Goal: Navigation & Orientation: Find specific page/section

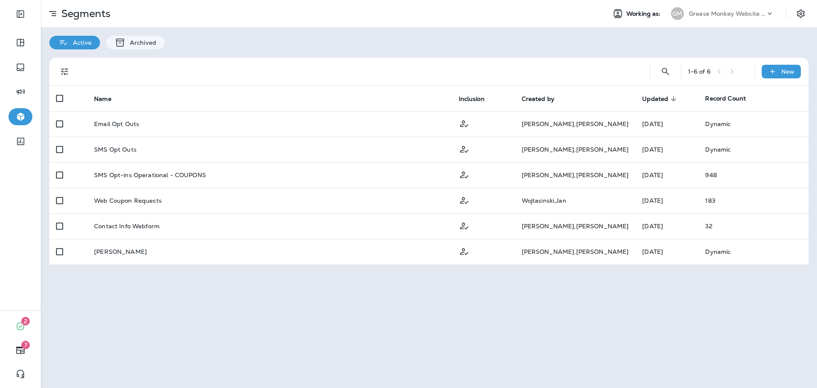
click at [505, 287] on div "Segments Working as: GM Grease Monkey Website Coupons Active Archived 1 - 6 of …" at bounding box center [429, 194] width 776 height 388
click at [474, 332] on div "Segments Working as: GM Grease Monkey Website Coupons Active Archived 1 - 6 of …" at bounding box center [429, 194] width 776 height 388
drag, startPoint x: 622, startPoint y: 362, endPoint x: 627, endPoint y: 364, distance: 5.7
click at [622, 362] on div "Segments Working as: GM Grease Monkey Website Coupons Active Archived 1 - 6 of …" at bounding box center [429, 194] width 776 height 388
click at [233, 301] on div "Segments Working as: GM Grease Monkey Website Coupons Active Archived 1 - 6 of …" at bounding box center [429, 194] width 776 height 388
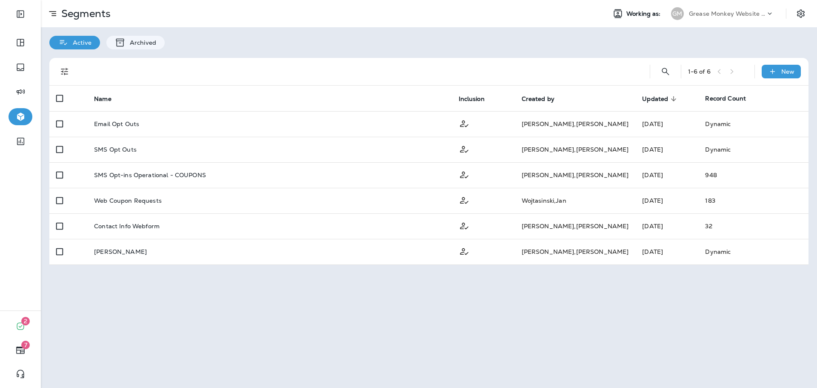
click at [725, 13] on p "Grease Monkey Website Coupons" at bounding box center [727, 13] width 77 height 7
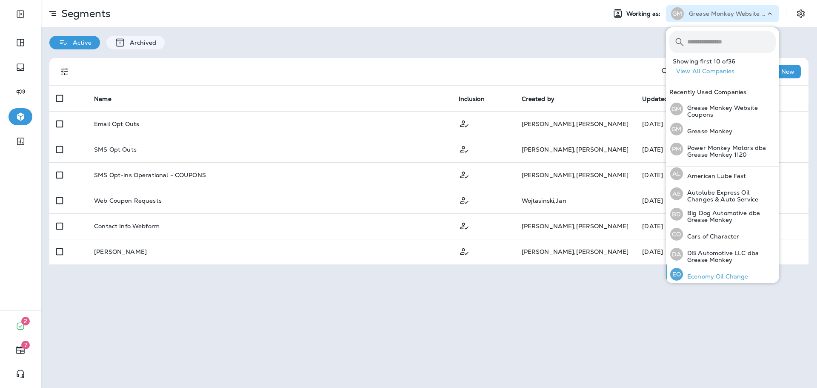
scroll to position [85, 0]
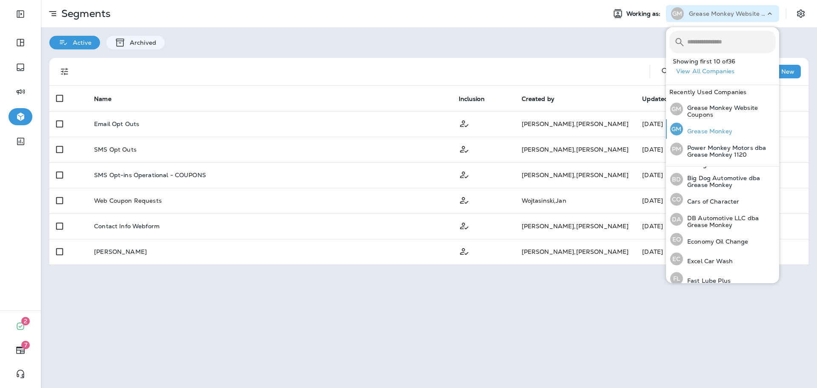
click at [709, 136] on div "GM Grease Monkey" at bounding box center [701, 129] width 69 height 20
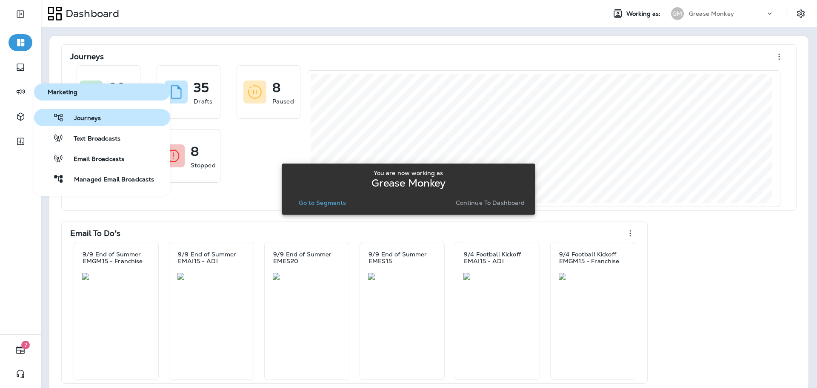
click at [66, 118] on span "Journeys" at bounding box center [82, 119] width 37 height 8
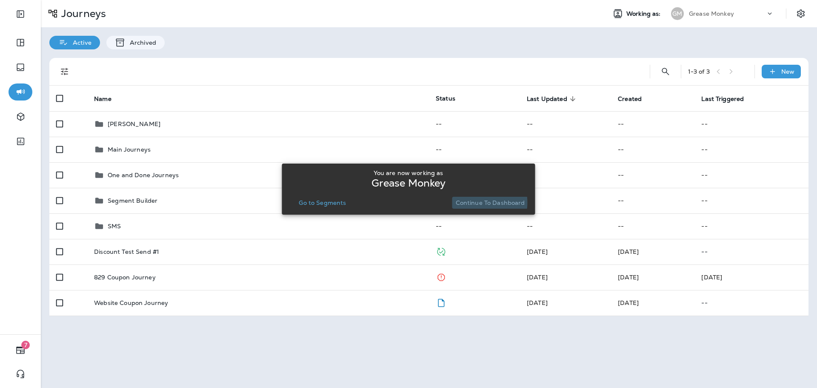
click at [471, 202] on p "Continue to Dashboard" at bounding box center [490, 202] width 69 height 7
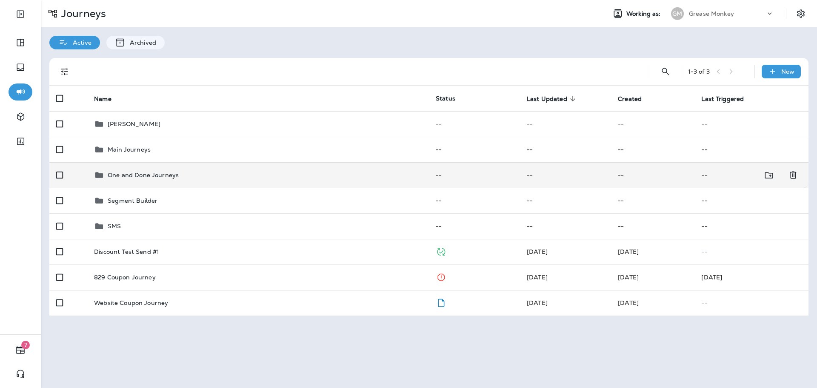
click at [197, 178] on div "One and Done Journeys" at bounding box center [258, 175] width 328 height 10
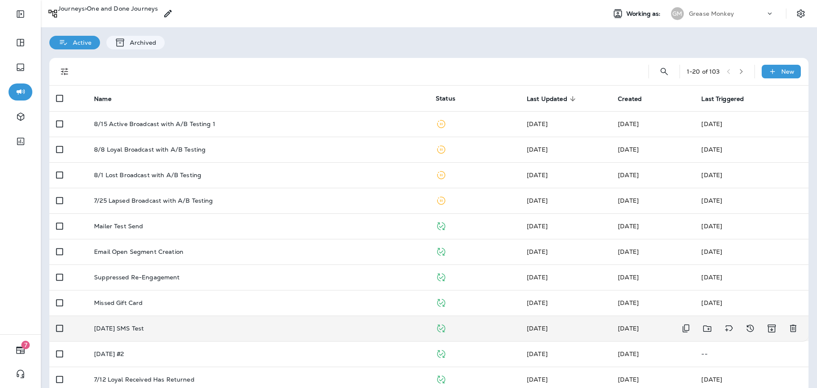
click at [170, 329] on div "[DATE] SMS Test" at bounding box center [258, 328] width 328 height 7
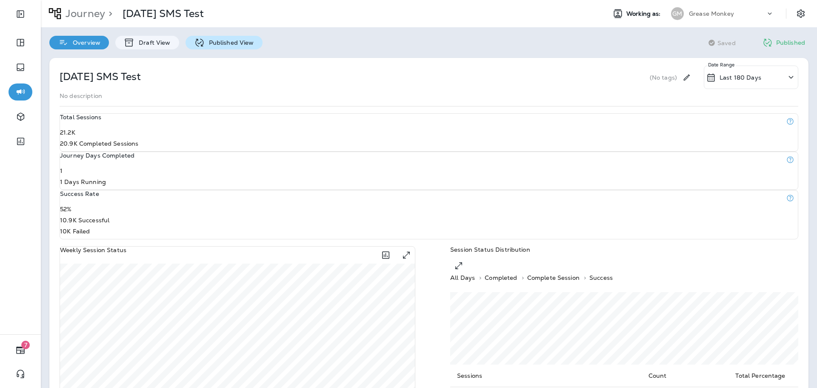
click at [205, 43] on p "Published View" at bounding box center [229, 42] width 49 height 7
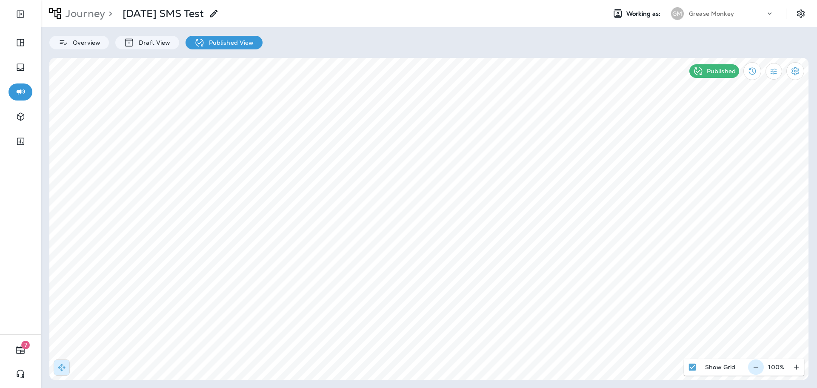
click at [754, 368] on icon "button" at bounding box center [756, 367] width 9 height 9
click at [761, 367] on icon "button" at bounding box center [759, 367] width 5 height 0
click at [798, 366] on icon "button" at bounding box center [796, 367] width 9 height 9
click at [798, 366] on div "100 %" at bounding box center [776, 366] width 56 height 17
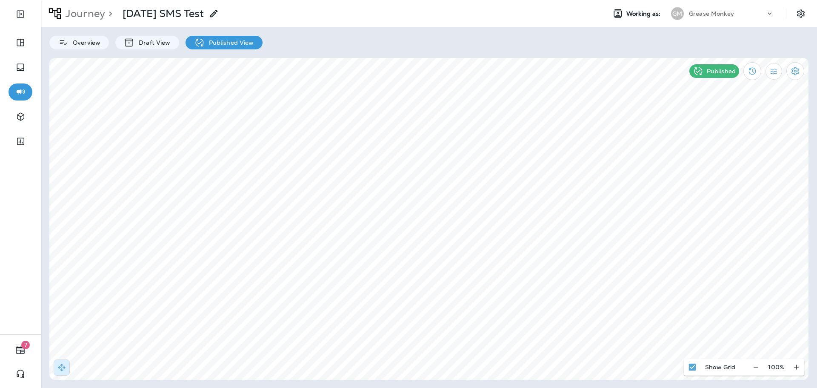
click at [704, 12] on p "Grease Monkey" at bounding box center [711, 13] width 45 height 7
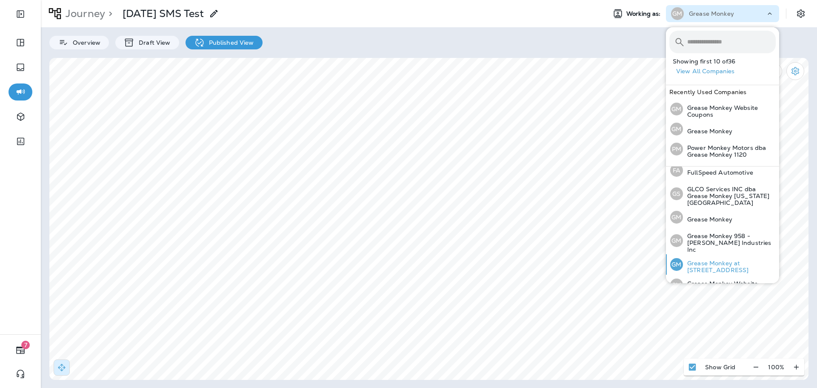
scroll to position [255, 0]
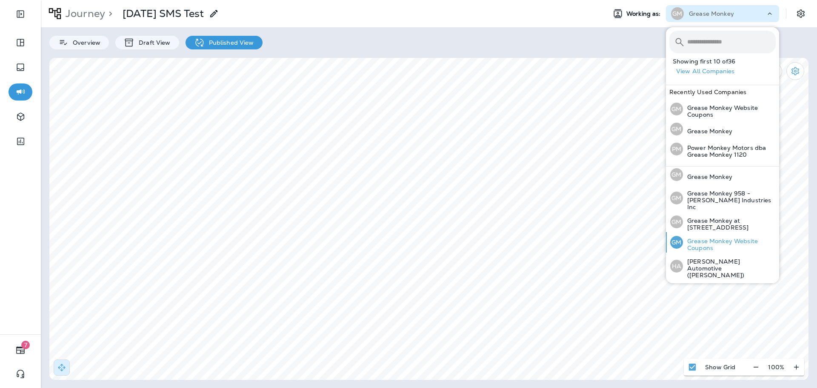
click at [719, 238] on p "Grease Monkey Website Coupons" at bounding box center [729, 245] width 93 height 14
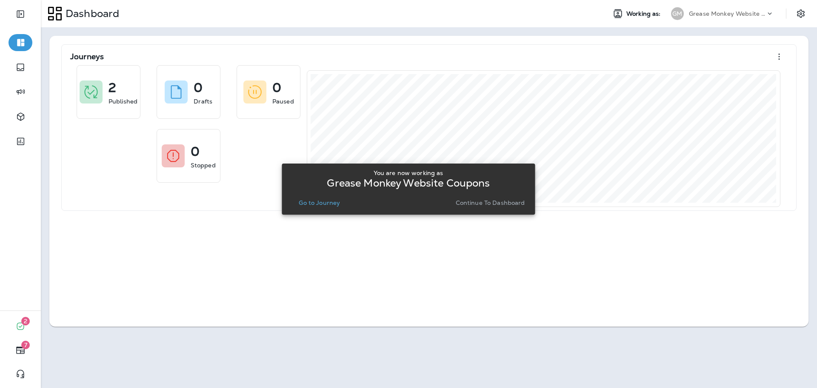
click at [336, 202] on p "Go to Journey" at bounding box center [319, 202] width 41 height 7
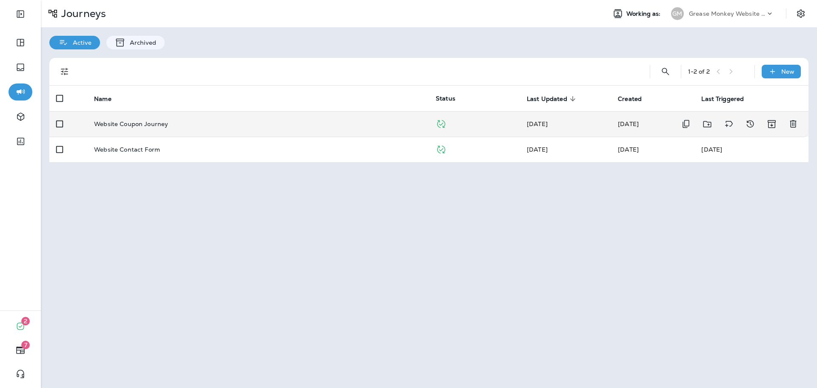
click at [257, 121] on div "Website Coupon Journey" at bounding box center [258, 123] width 328 height 7
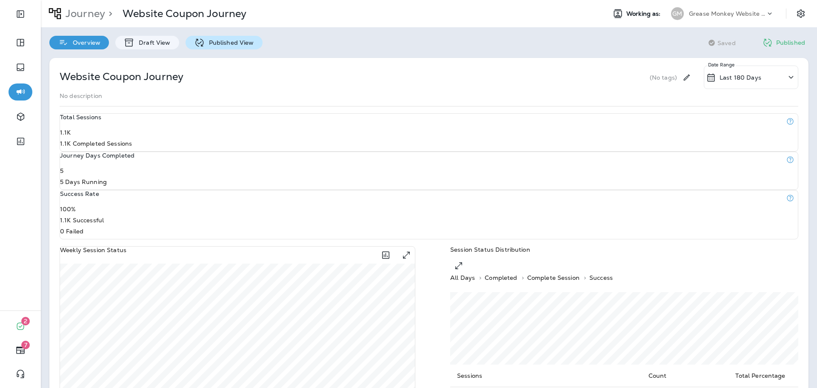
click at [221, 45] on p "Published View" at bounding box center [229, 42] width 49 height 7
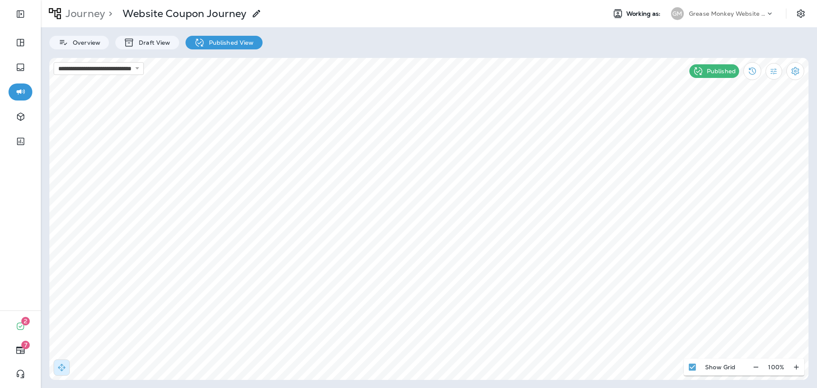
click at [722, 10] on div "Grease Monkey Website Coupons" at bounding box center [727, 13] width 77 height 13
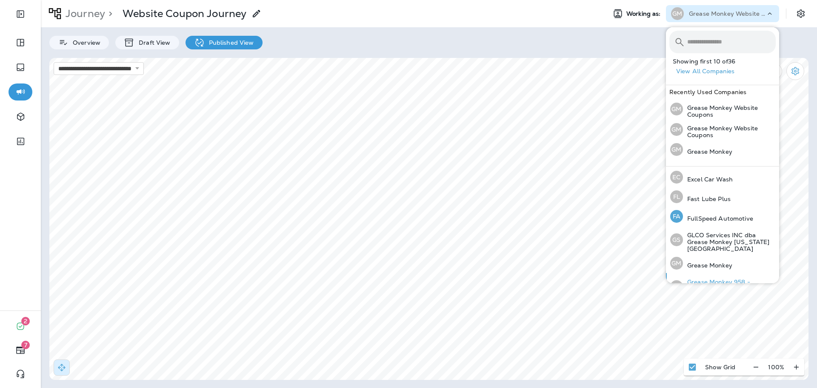
scroll to position [213, 0]
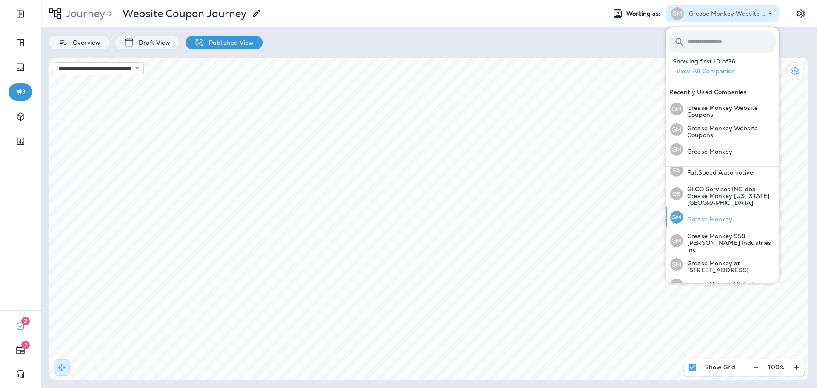
click at [716, 216] on p "Grease Monkey" at bounding box center [707, 219] width 49 height 7
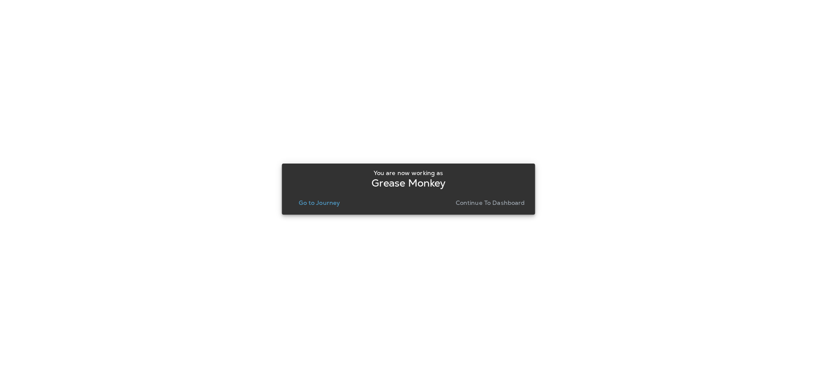
click at [333, 205] on p "Go to Journey" at bounding box center [319, 202] width 41 height 7
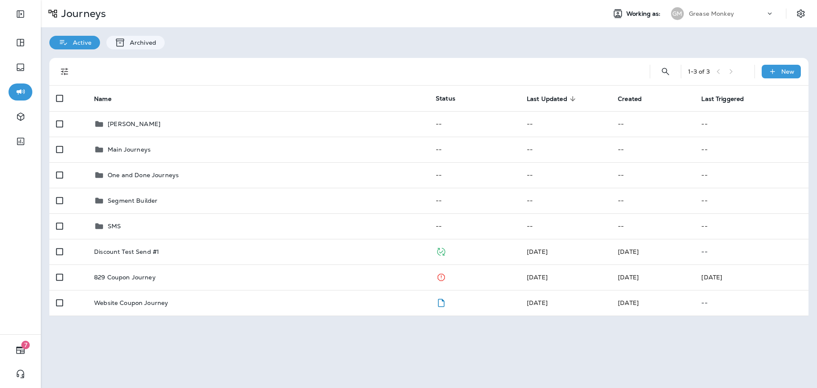
click at [245, 335] on div "Journeys Working as: GM Grease Monkey Active Archived 1 - 3 of 3 New Name Statu…" at bounding box center [429, 194] width 776 height 388
